Goal: Use online tool/utility: Utilize a website feature to perform a specific function

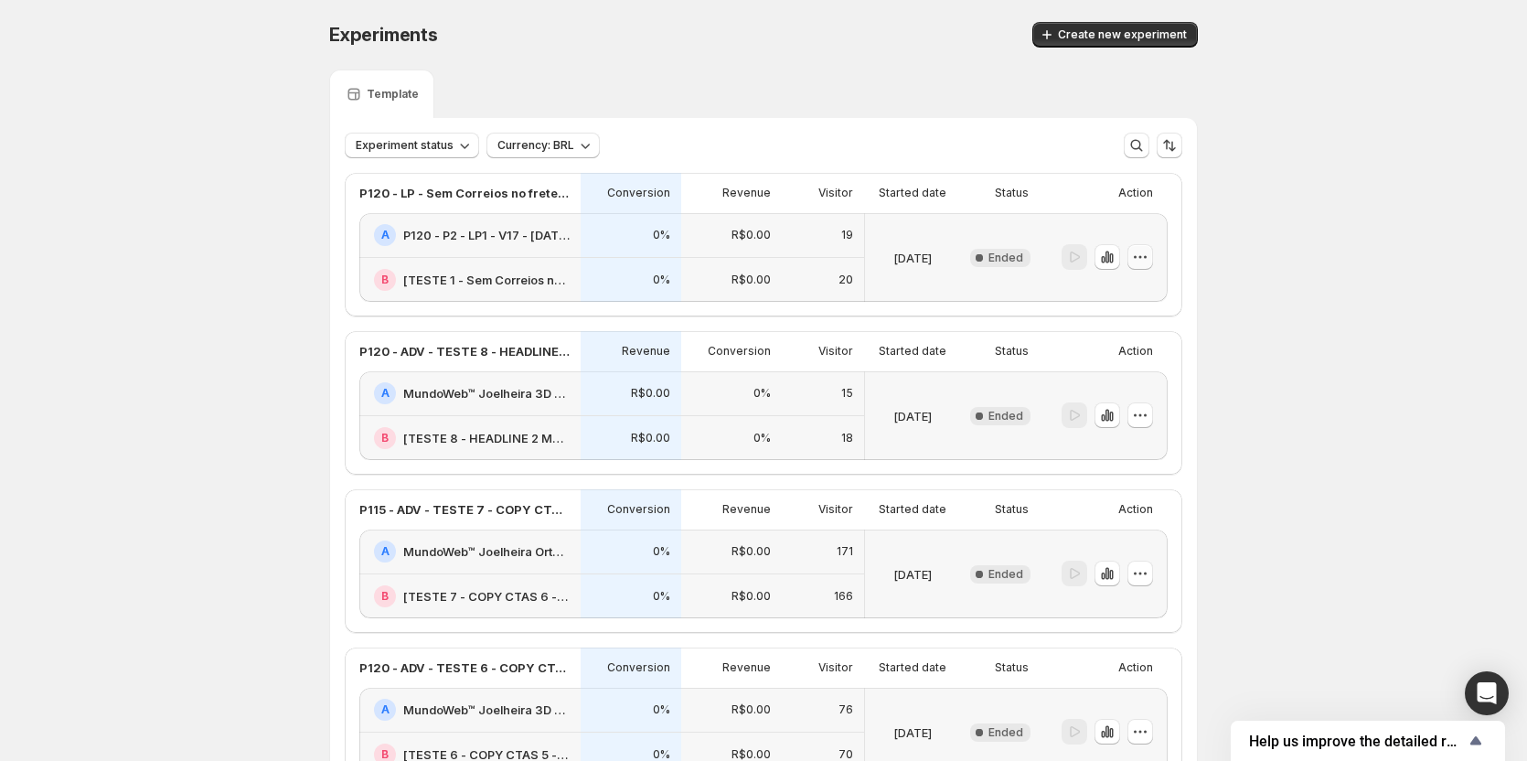
click at [1149, 261] on icon "button" at bounding box center [1140, 257] width 18 height 18
click at [1165, 320] on span "Rename" at bounding box center [1156, 326] width 89 height 18
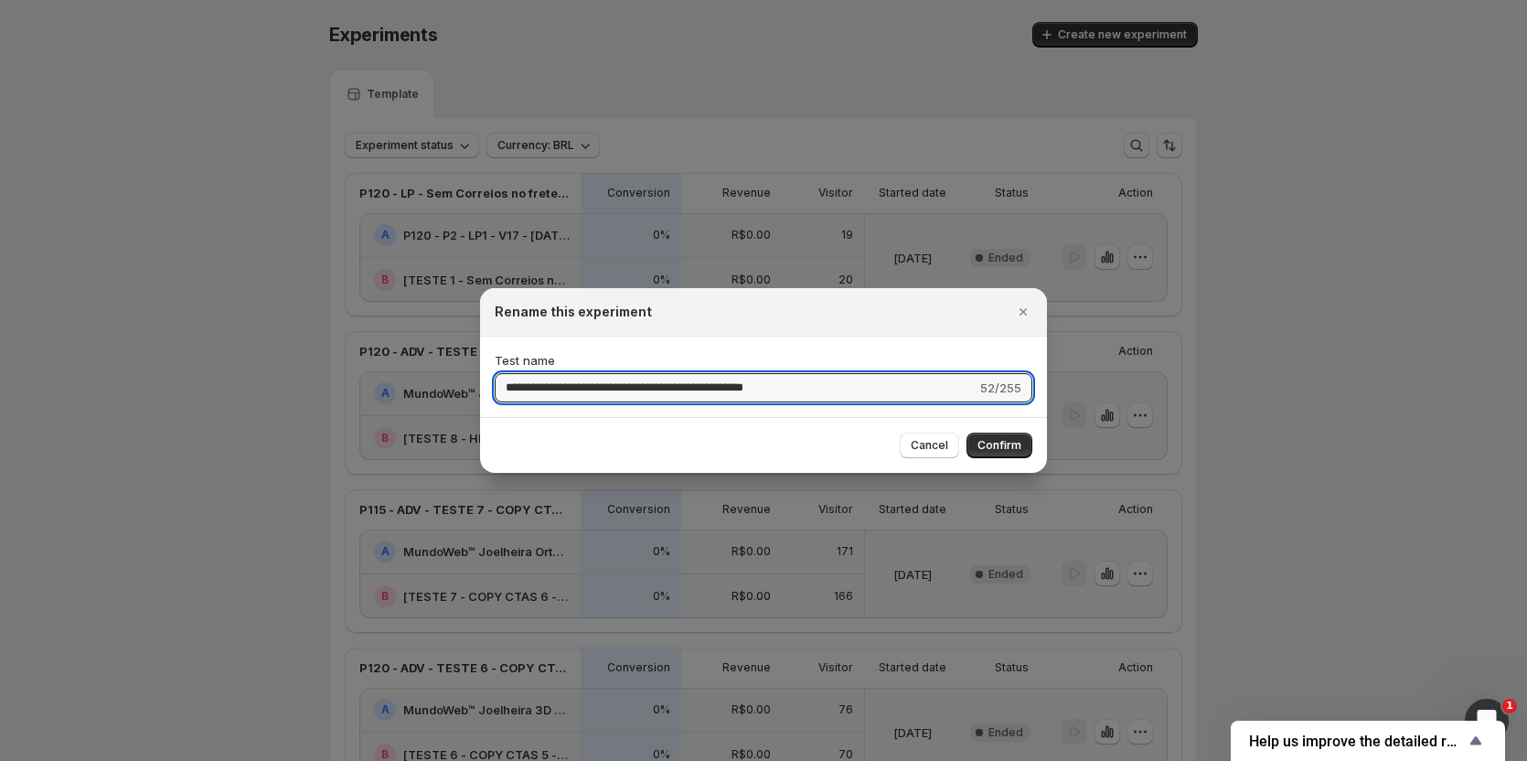
drag, startPoint x: 570, startPoint y: 387, endPoint x: 464, endPoint y: 383, distance: 106.1
click at [924, 439] on span "Cancel" at bounding box center [928, 445] width 37 height 15
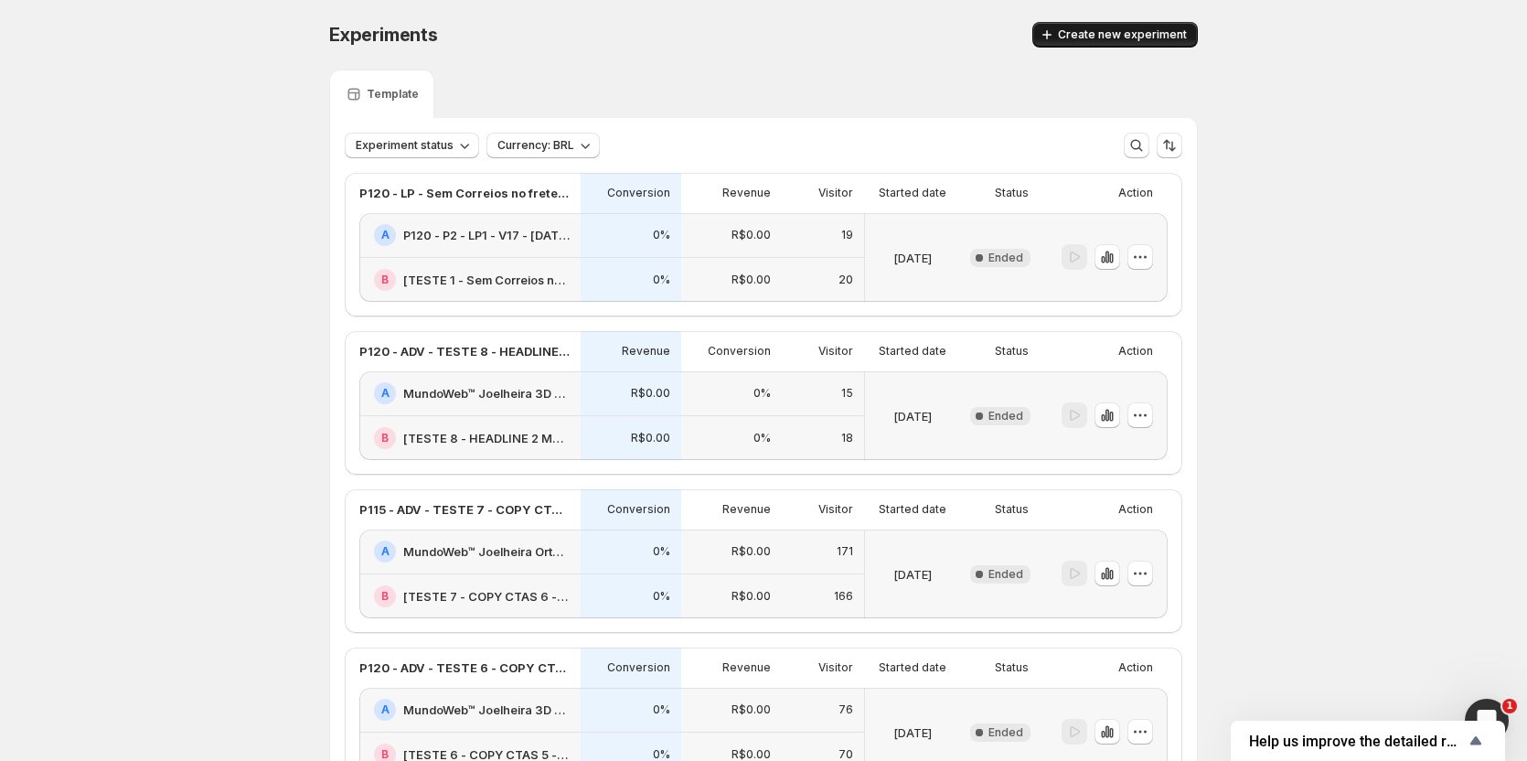
click at [1122, 27] on button "Create new experiment" at bounding box center [1114, 35] width 165 height 26
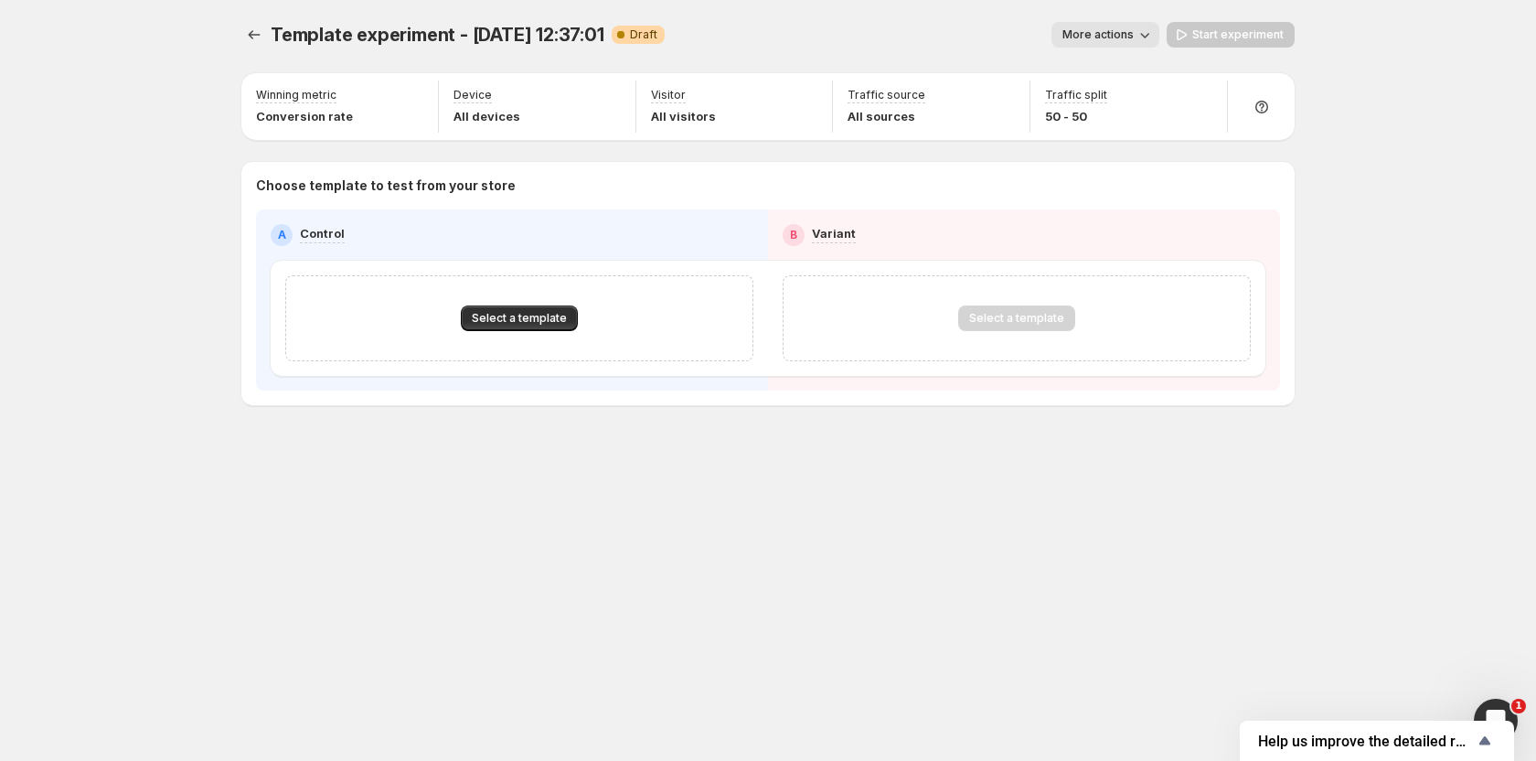
click at [1085, 38] on span "More actions" at bounding box center [1097, 34] width 71 height 15
click at [1108, 103] on span "Rename" at bounding box center [1115, 104] width 47 height 15
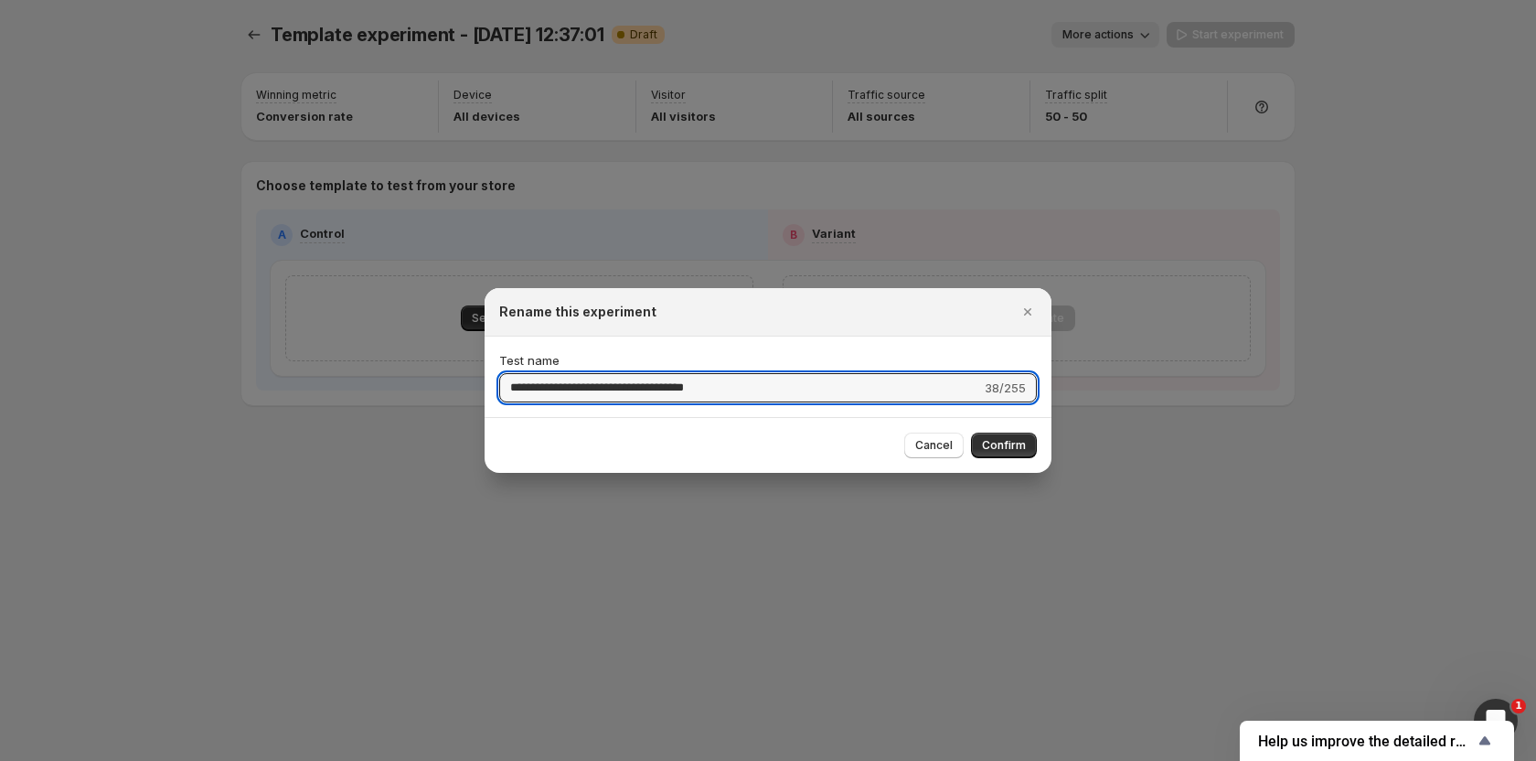
drag, startPoint x: 631, startPoint y: 389, endPoint x: 389, endPoint y: 388, distance: 241.3
click at [390, 760] on div "**********" at bounding box center [768, 761] width 1536 height 0
type input "**********"
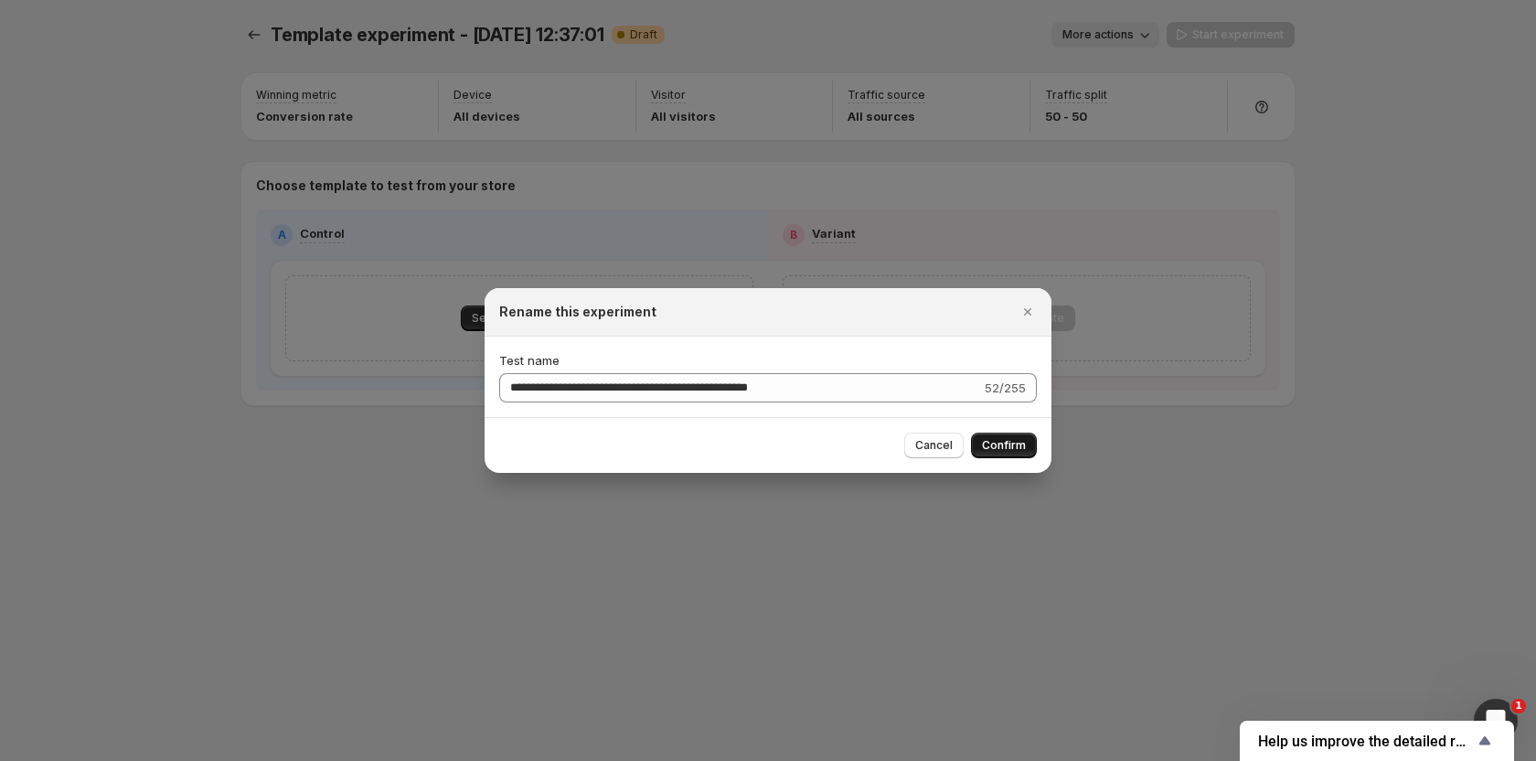
click at [1016, 447] on span "Confirm" at bounding box center [1004, 445] width 44 height 15
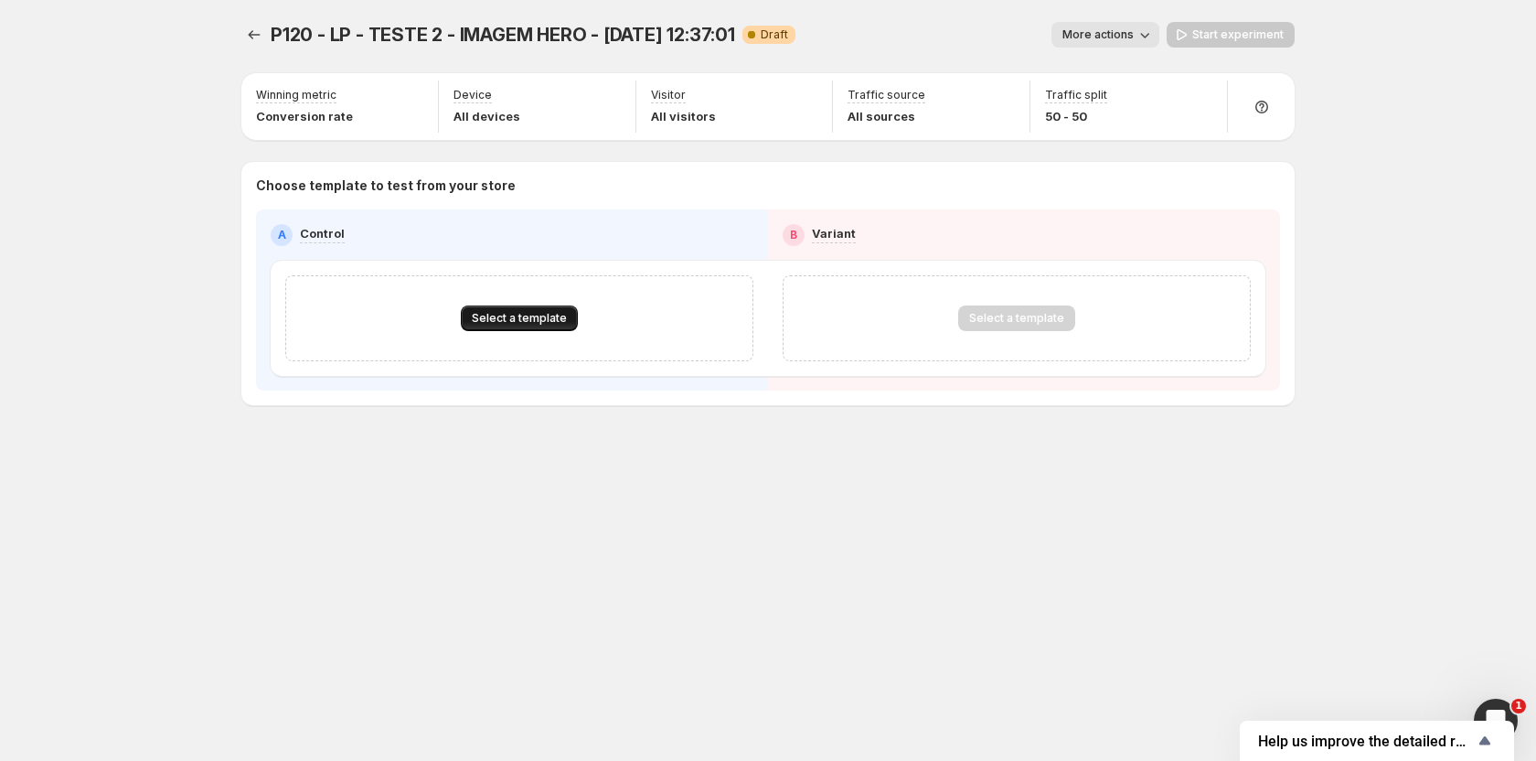
click at [543, 322] on span "Select a template" at bounding box center [519, 318] width 95 height 15
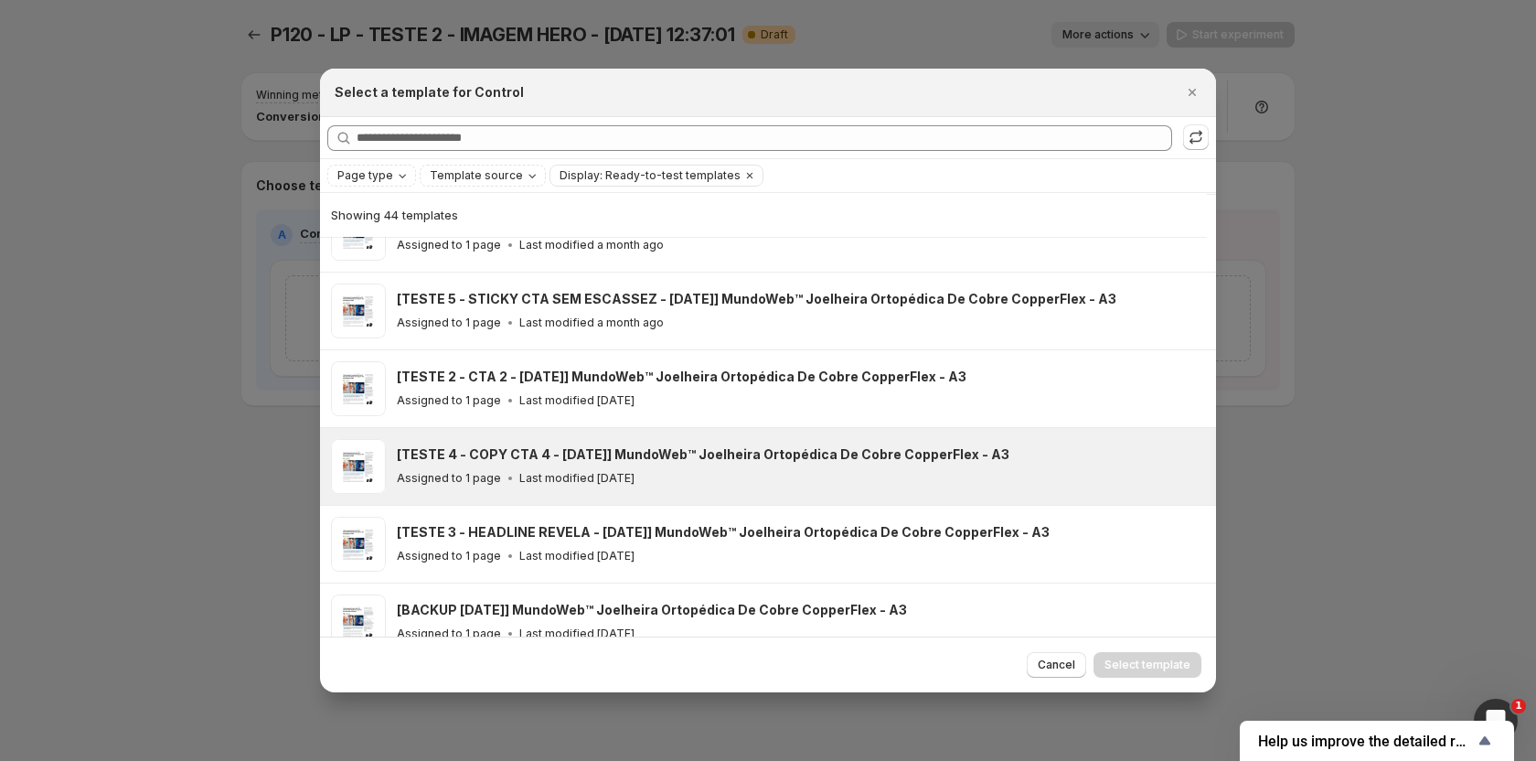
scroll to position [684, 0]
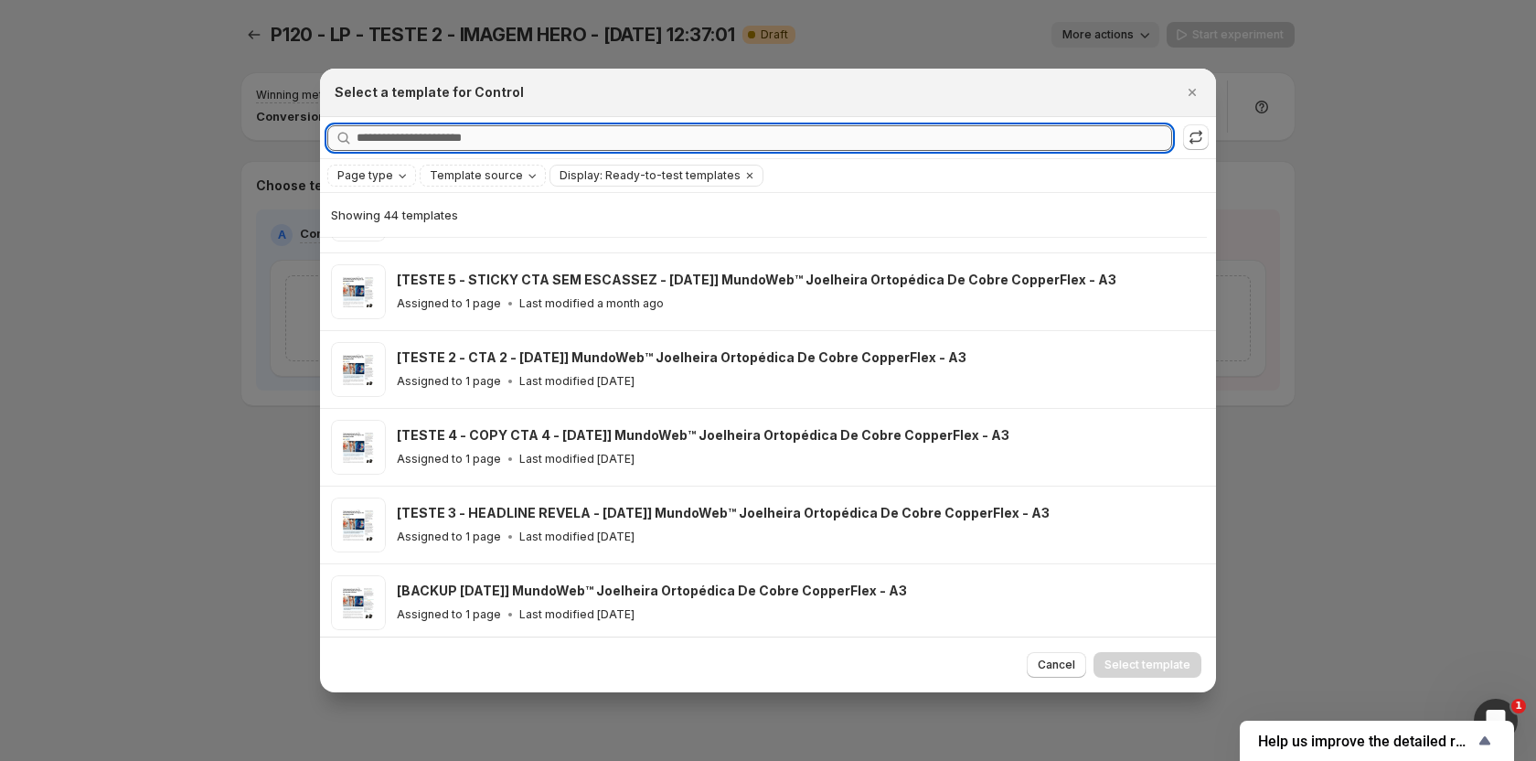
click at [435, 141] on input "Searching all templates" at bounding box center [763, 138] width 815 height 26
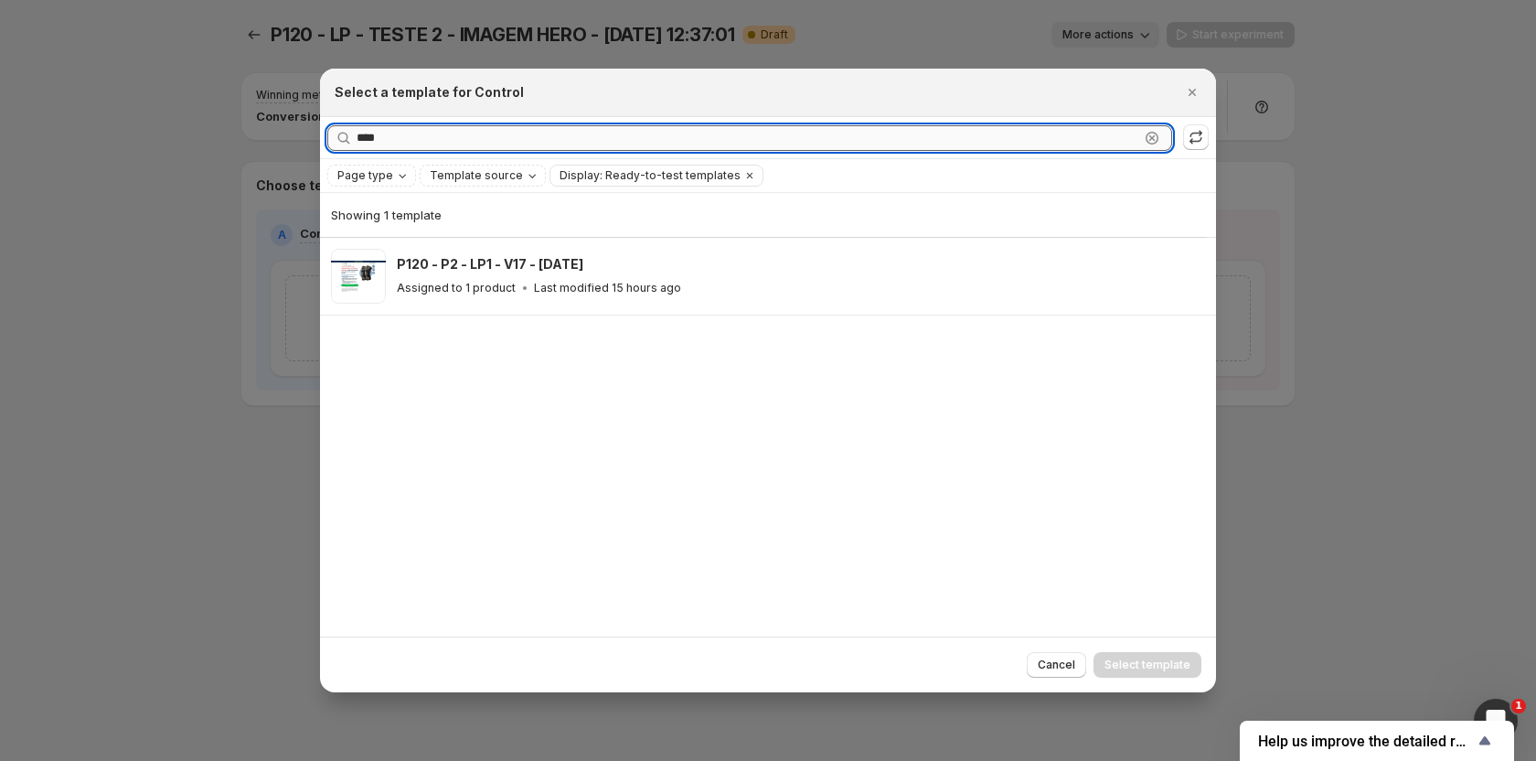
scroll to position [0, 0]
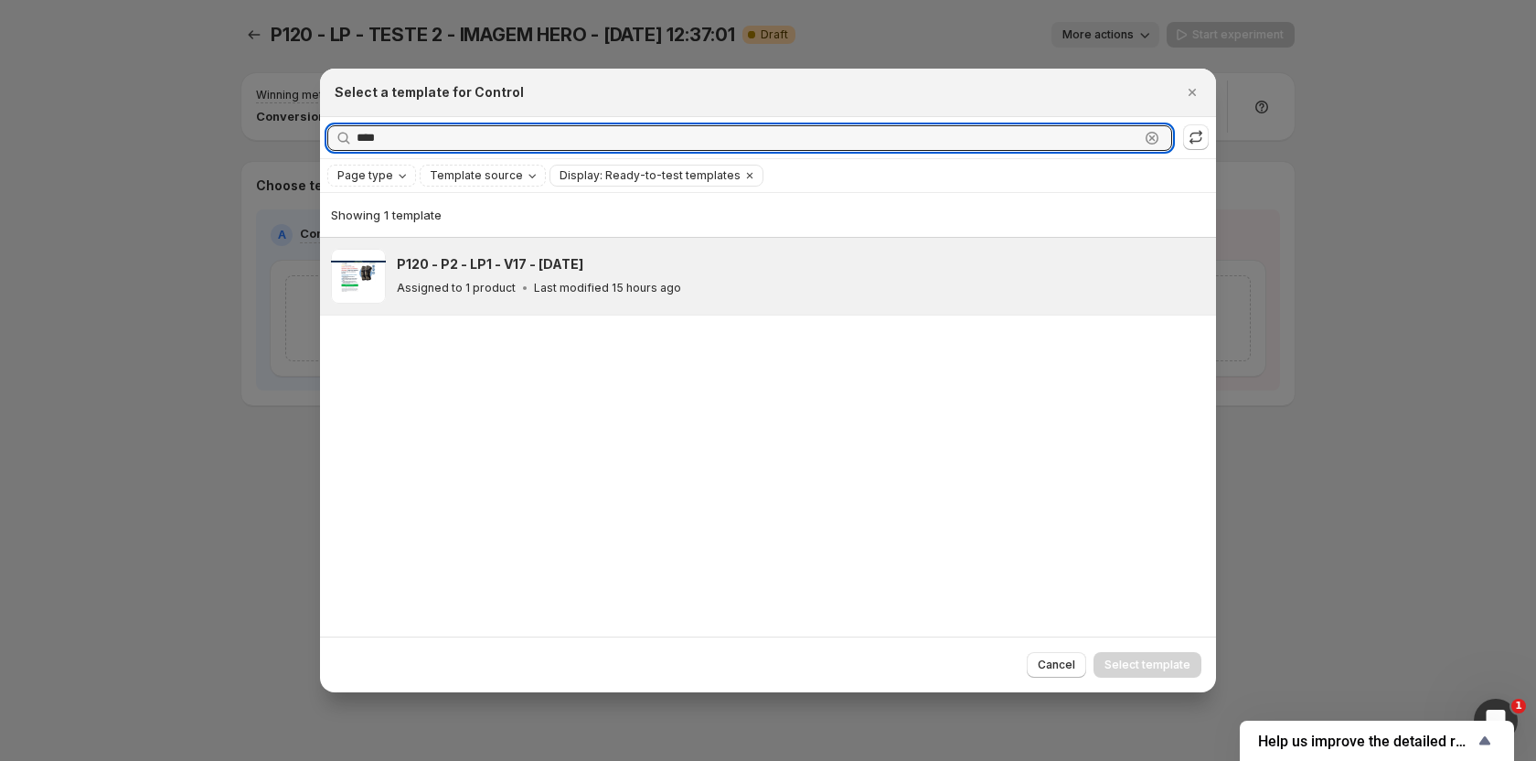
type input "****"
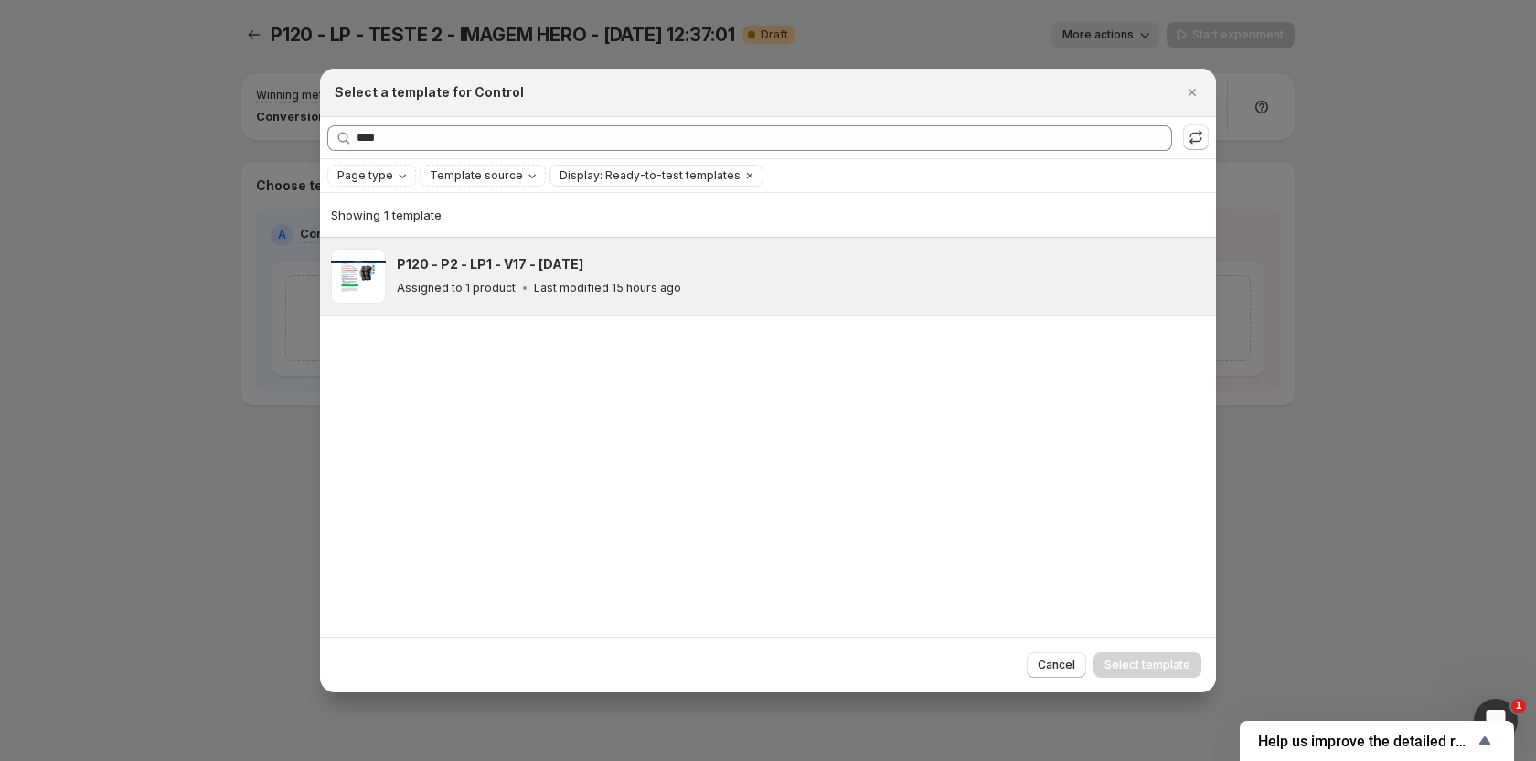
click at [583, 271] on h3 "P120 - P2 - LP1 - V17 - [DATE]" at bounding box center [490, 264] width 186 height 18
click at [1144, 664] on span "Select template" at bounding box center [1147, 664] width 86 height 15
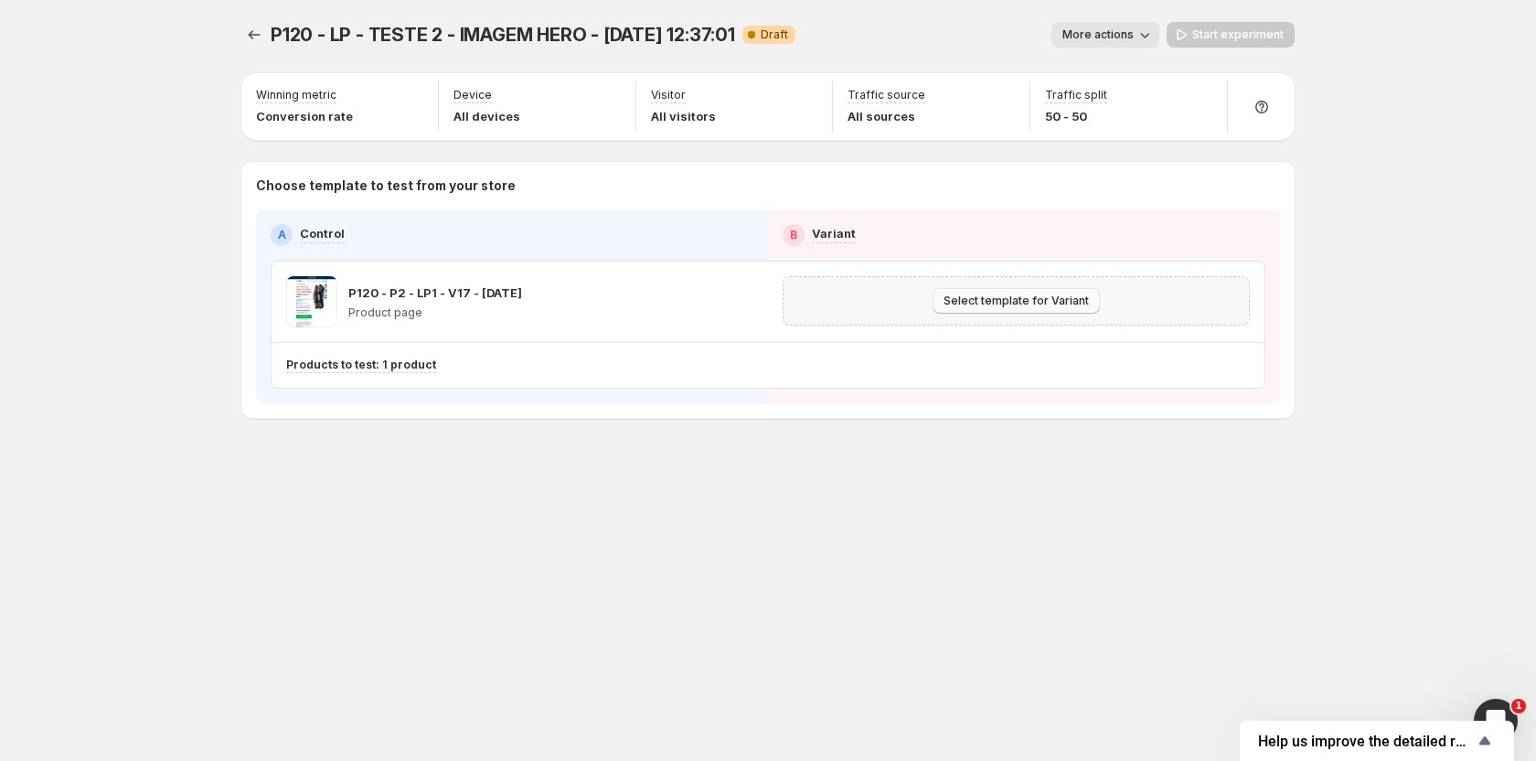
click at [975, 299] on span "Select template for Variant" at bounding box center [1015, 300] width 145 height 15
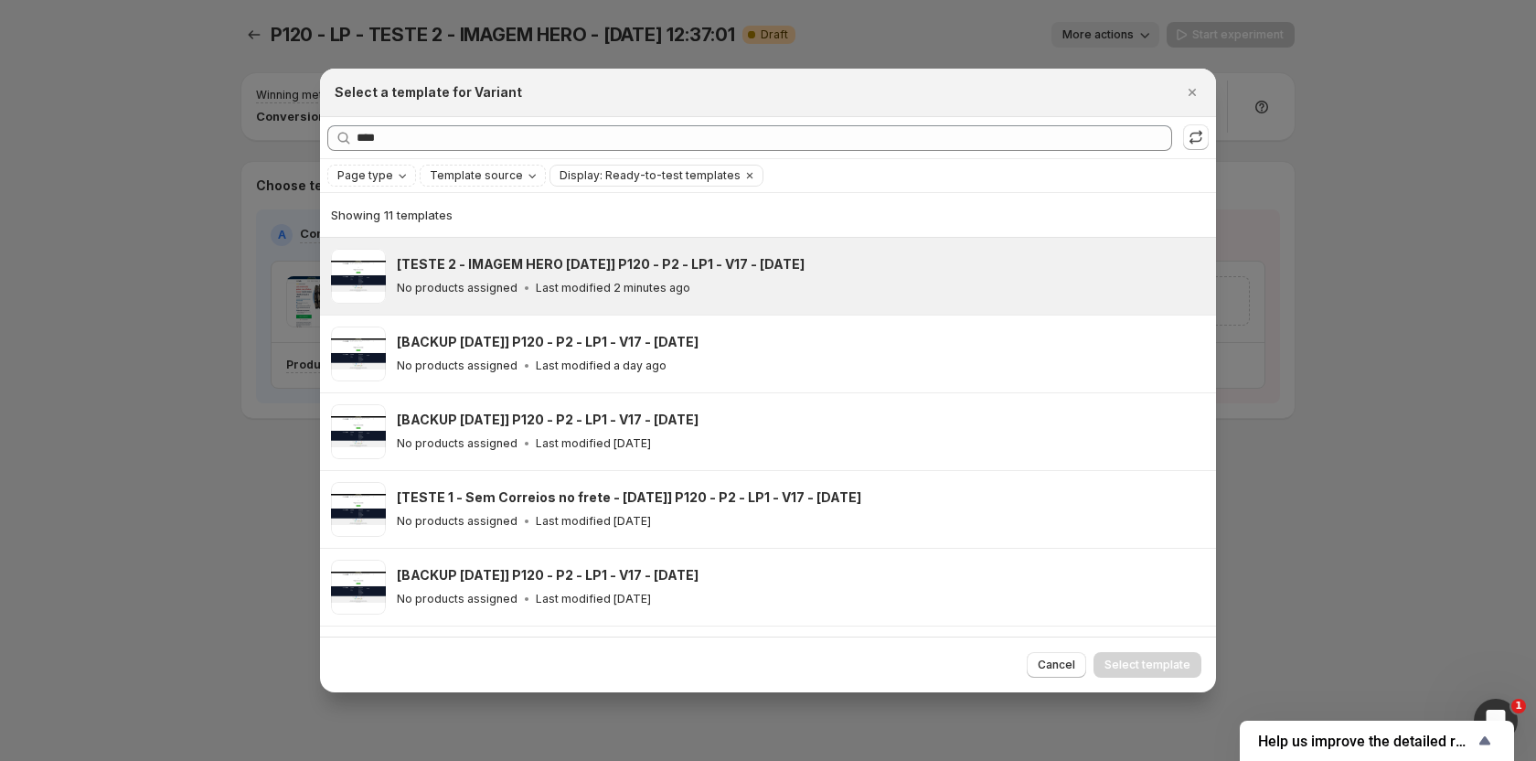
click at [476, 268] on h3 "[TESTE 2 - IMAGEM HERO [DATE]] P120 - P2 - LP1 - V17 - [DATE]" at bounding box center [601, 264] width 408 height 18
click at [1134, 666] on span "Select template" at bounding box center [1147, 664] width 86 height 15
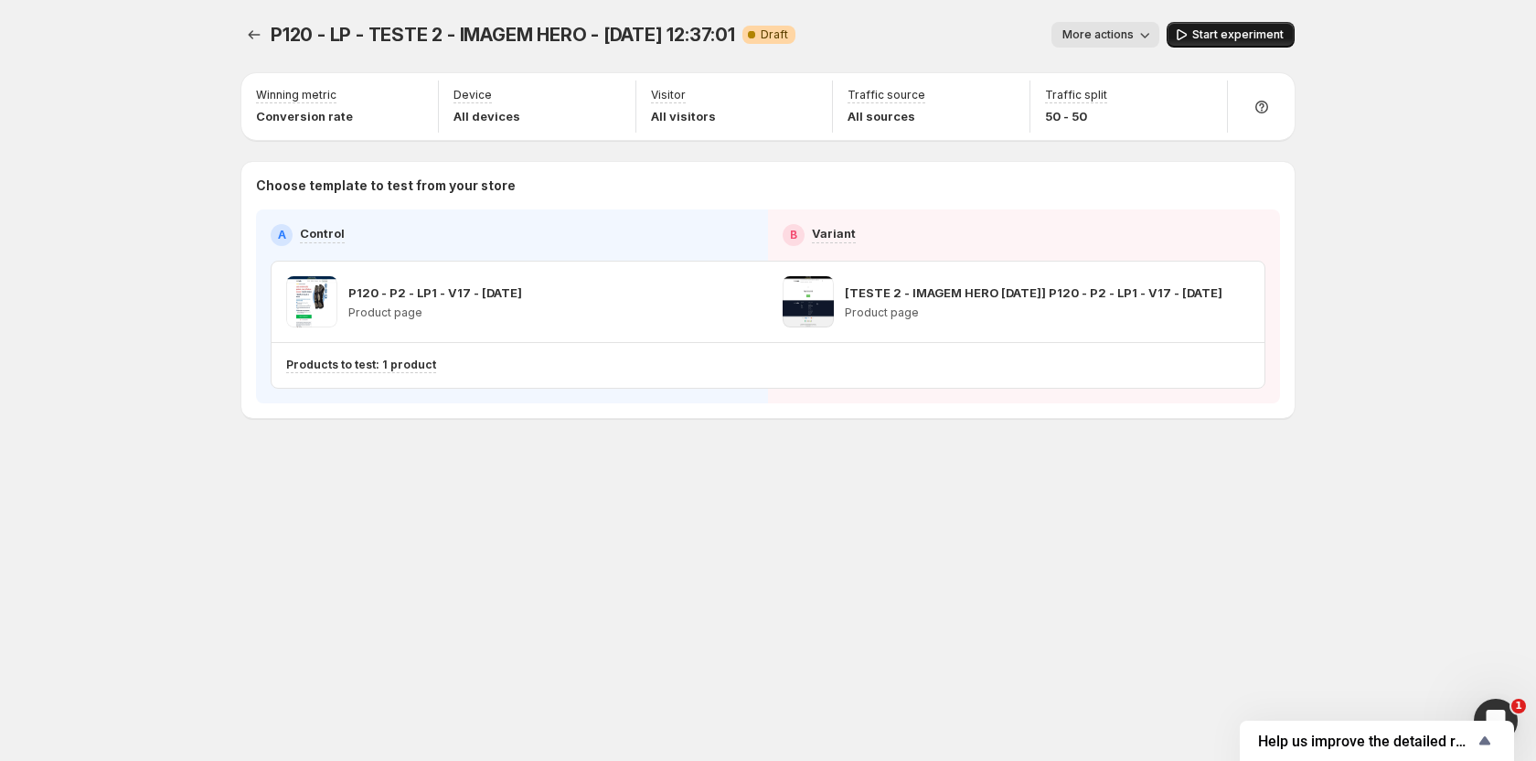
click at [1205, 32] on span "Start experiment" at bounding box center [1237, 34] width 91 height 15
click at [1213, 305] on button "button" at bounding box center [1204, 302] width 26 height 26
